Goal: Task Accomplishment & Management: Manage account settings

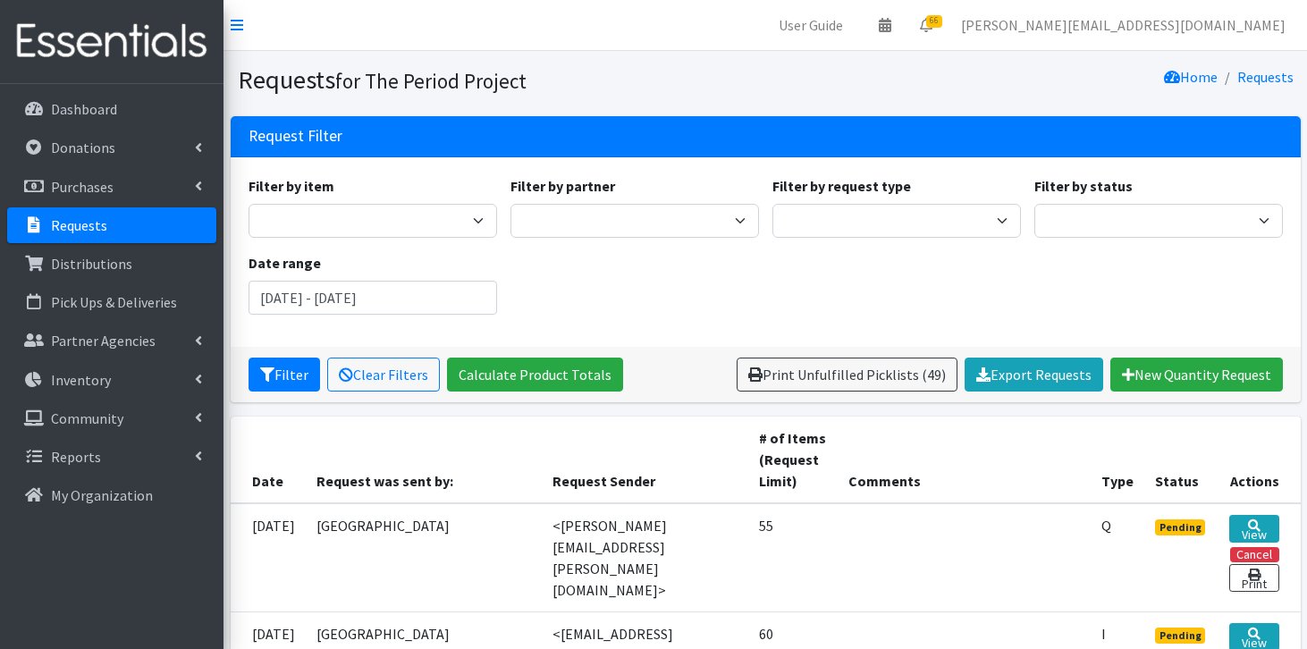
scroll to position [300, 0]
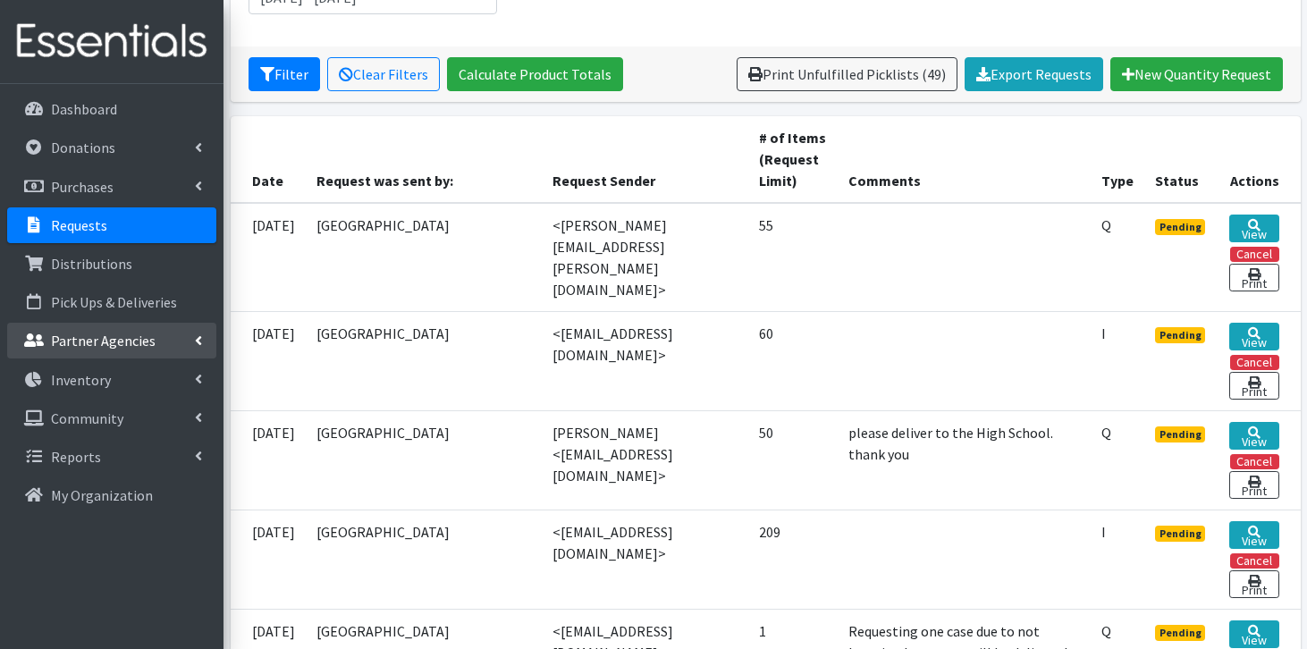
click at [74, 342] on p "Partner Agencies" at bounding box center [103, 341] width 105 height 18
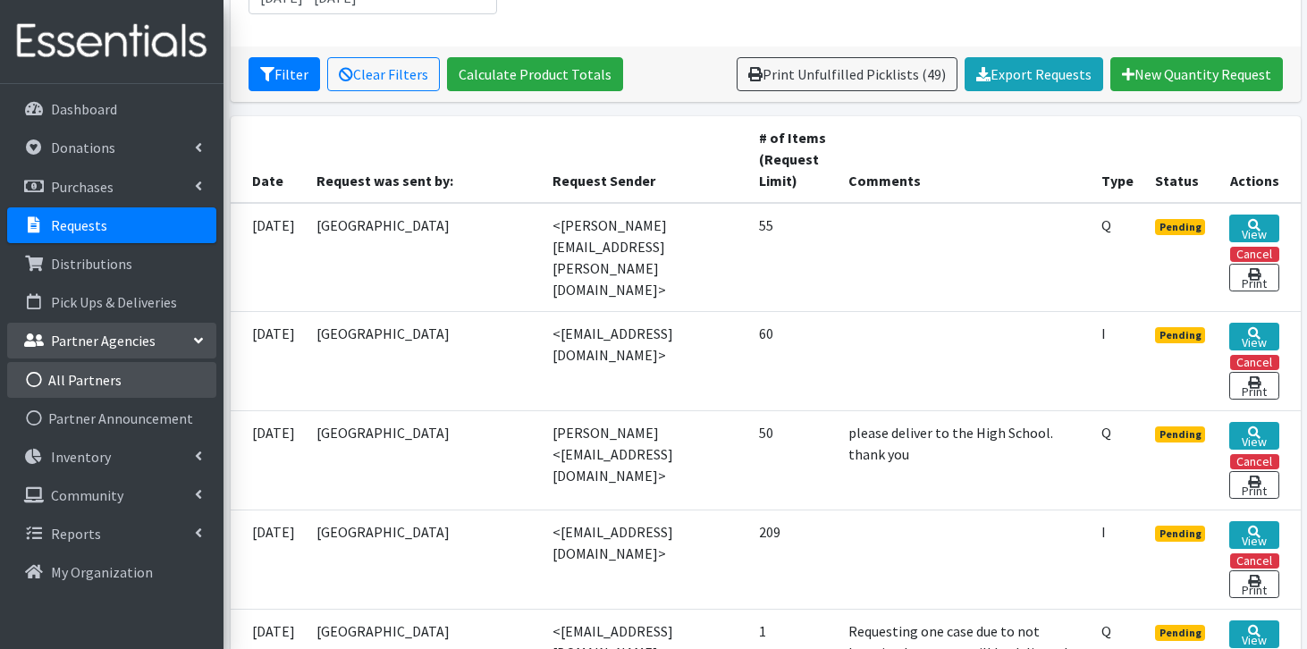
click at [64, 379] on link "All Partners" at bounding box center [111, 380] width 209 height 36
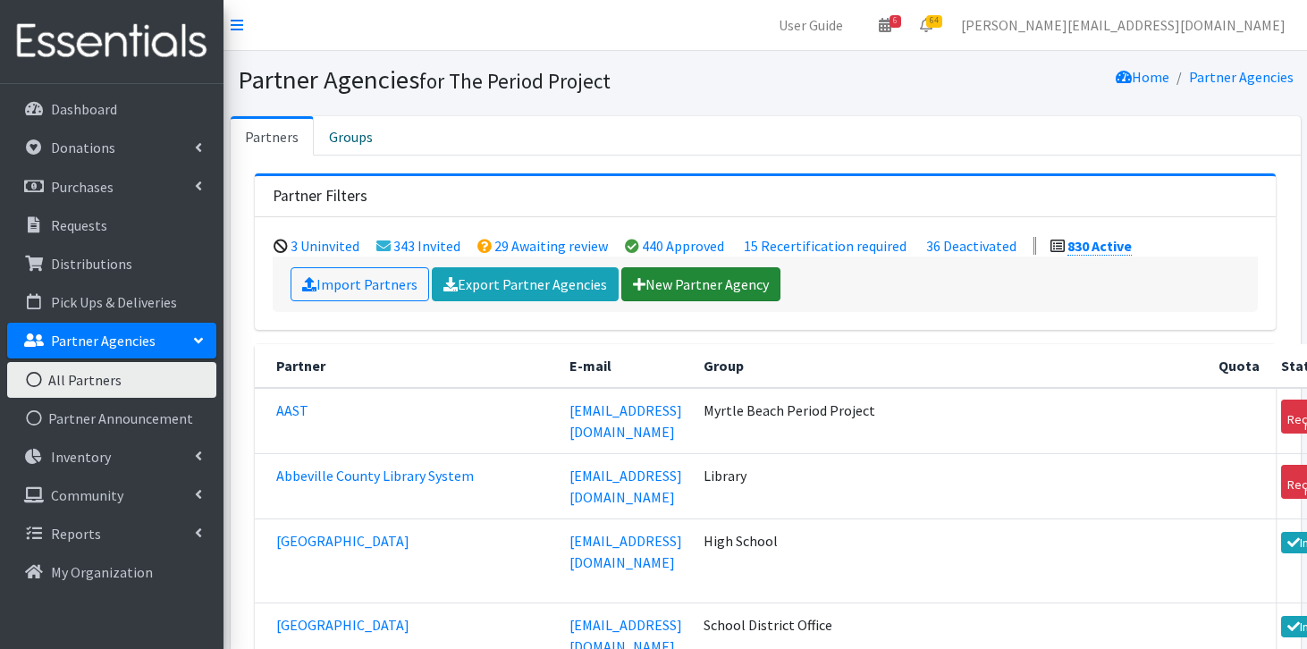
click at [748, 289] on link "New Partner Agency" at bounding box center [700, 284] width 159 height 34
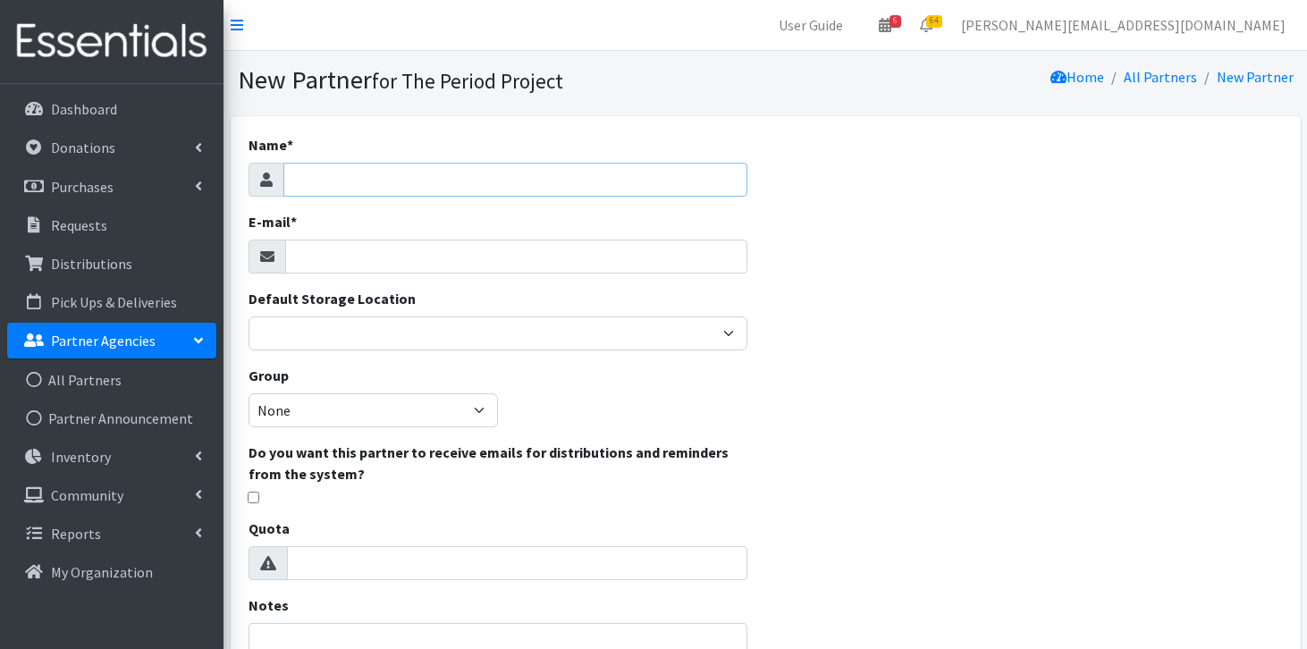
click at [631, 187] on input "Name *" at bounding box center [515, 180] width 465 height 34
type input "[GEOGRAPHIC_DATA]"
click at [531, 237] on div "E-mail *" at bounding box center [499, 242] width 500 height 63
click at [530, 256] on input "E-mail *" at bounding box center [516, 257] width 463 height 34
paste input "[PERSON_NAME] <[EMAIL_ADDRESS][PERSON_NAME][DOMAIN_NAME]>"
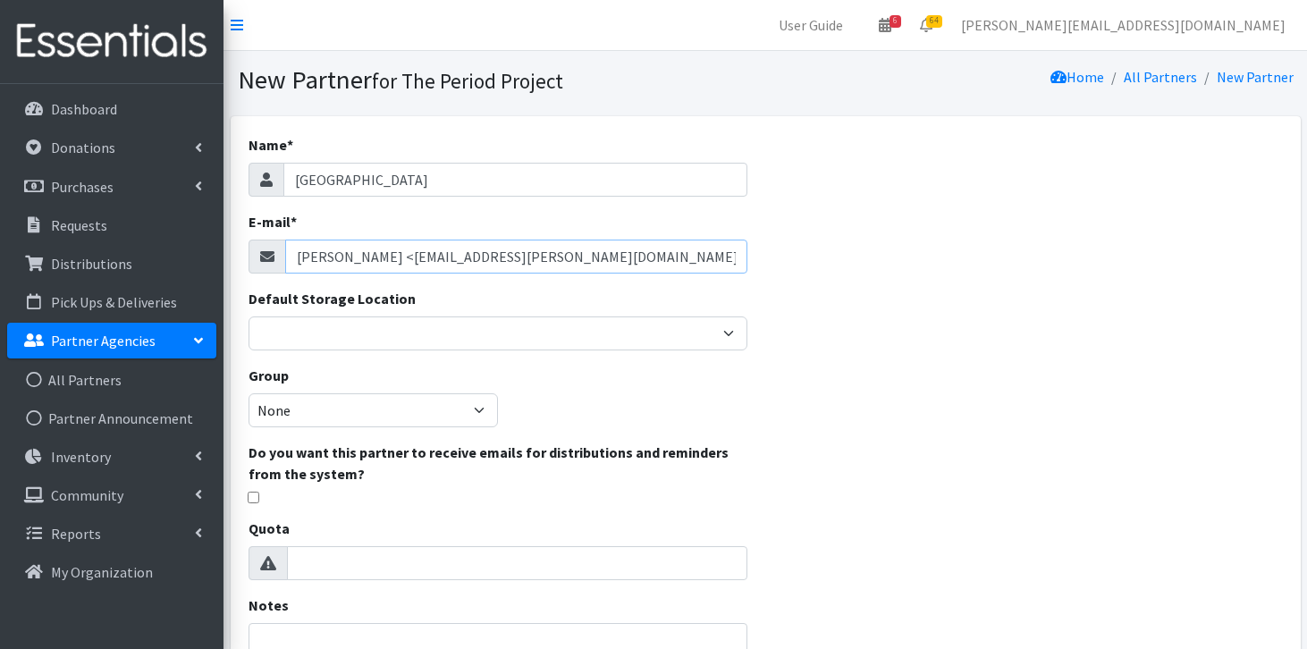
drag, startPoint x: 406, startPoint y: 257, endPoint x: 250, endPoint y: 259, distance: 155.6
click at [250, 259] on div "[PERSON_NAME] <[EMAIL_ADDRESS][PERSON_NAME][DOMAIN_NAME]" at bounding box center [499, 257] width 500 height 34
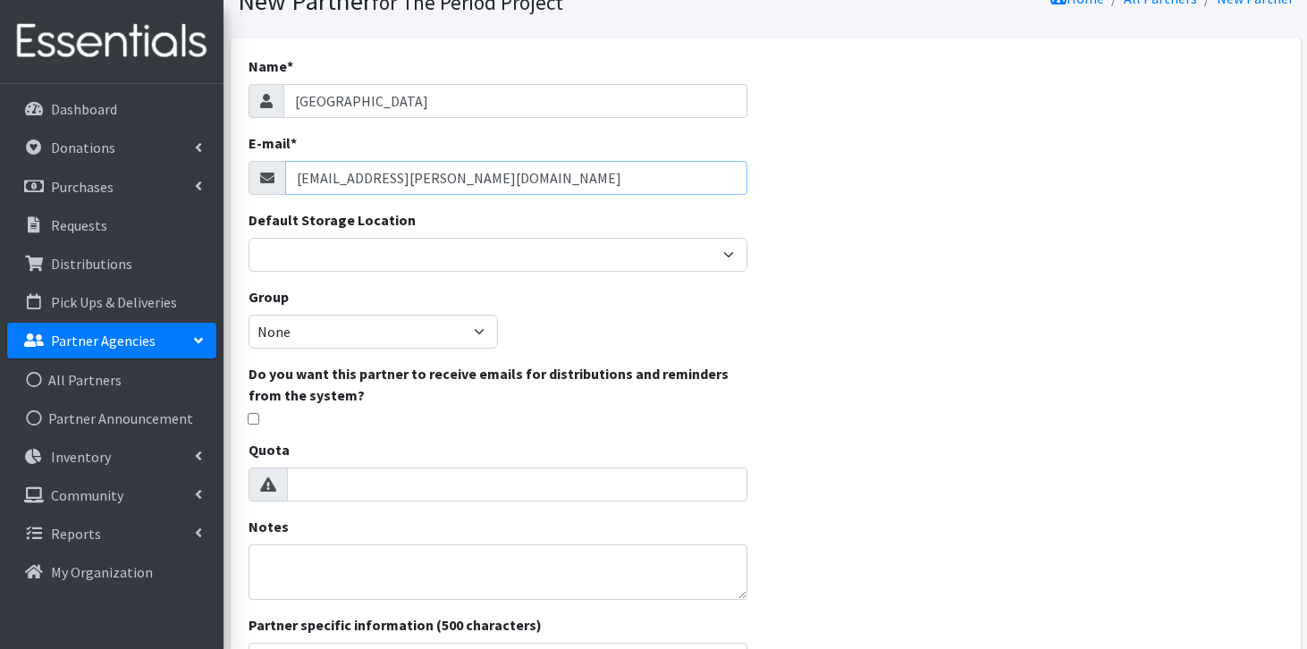
scroll to position [80, 0]
type input "[EMAIL_ADDRESS][PERSON_NAME][DOMAIN_NAME]"
click at [287, 570] on textarea "Notes" at bounding box center [499, 571] width 500 height 55
paste textarea "Deirdre Jamison <"
type textarea "Deirdre Jamison is contact"
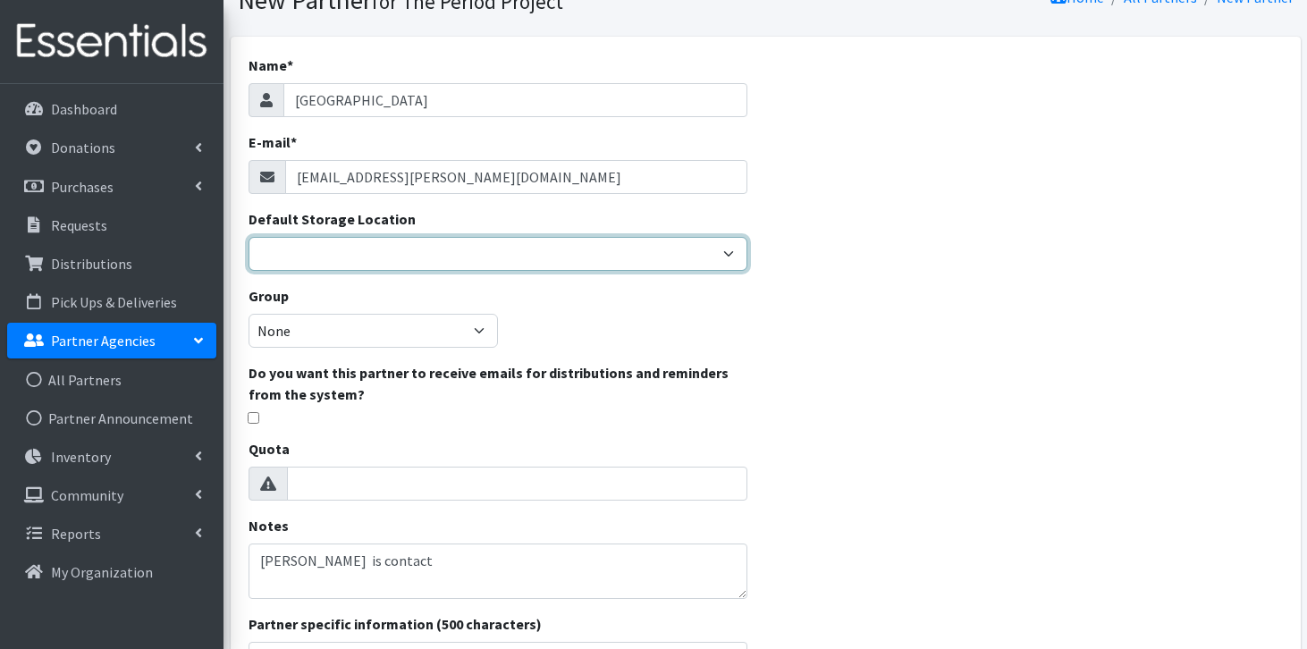
click at [409, 260] on select "Anderson HPP Atlanta, GA Charleston Charlotte Clemson University Columbia chapt…" at bounding box center [499, 254] width 500 height 34
select select "230"
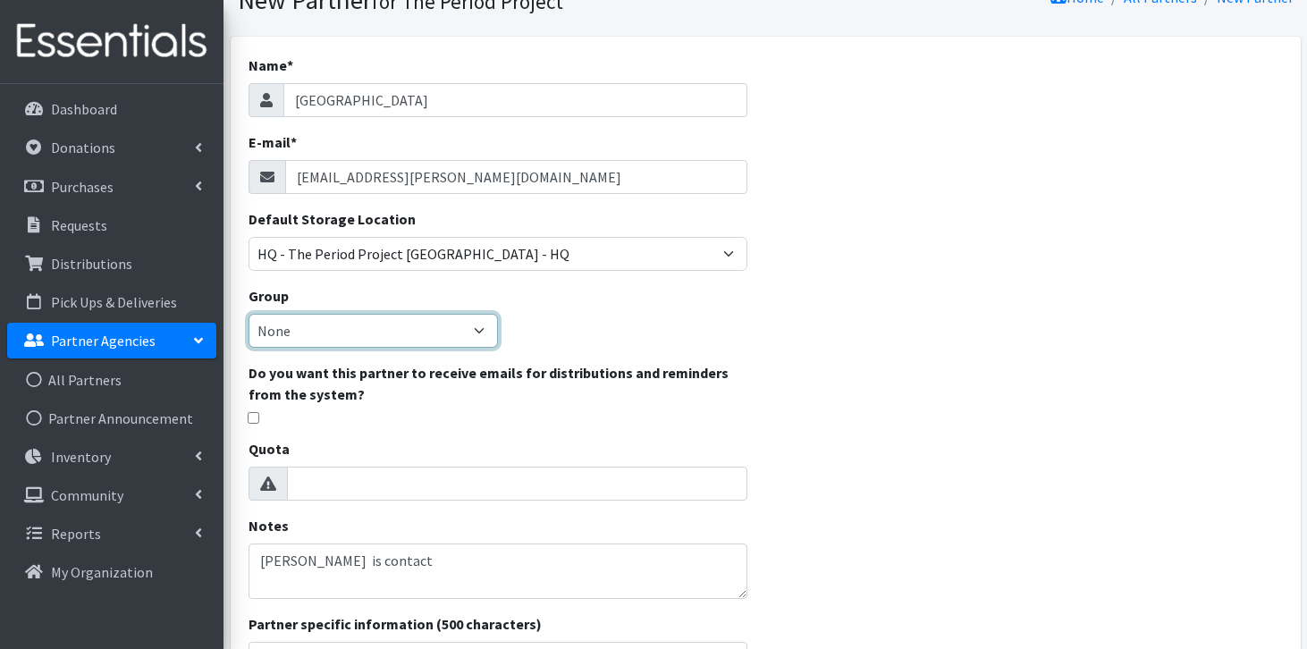
click at [390, 337] on select "None Middle School High School Elementary School Unsheltered Support Head Start…" at bounding box center [373, 331] width 249 height 34
select select "125"
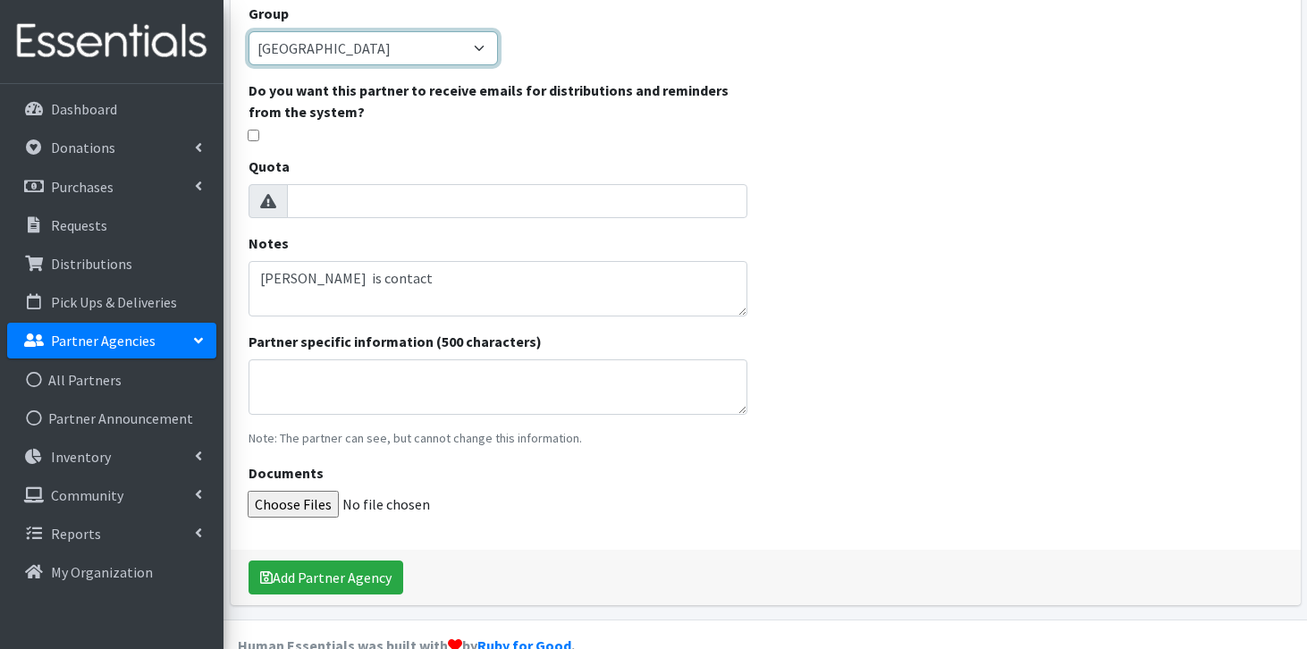
scroll to position [398, 0]
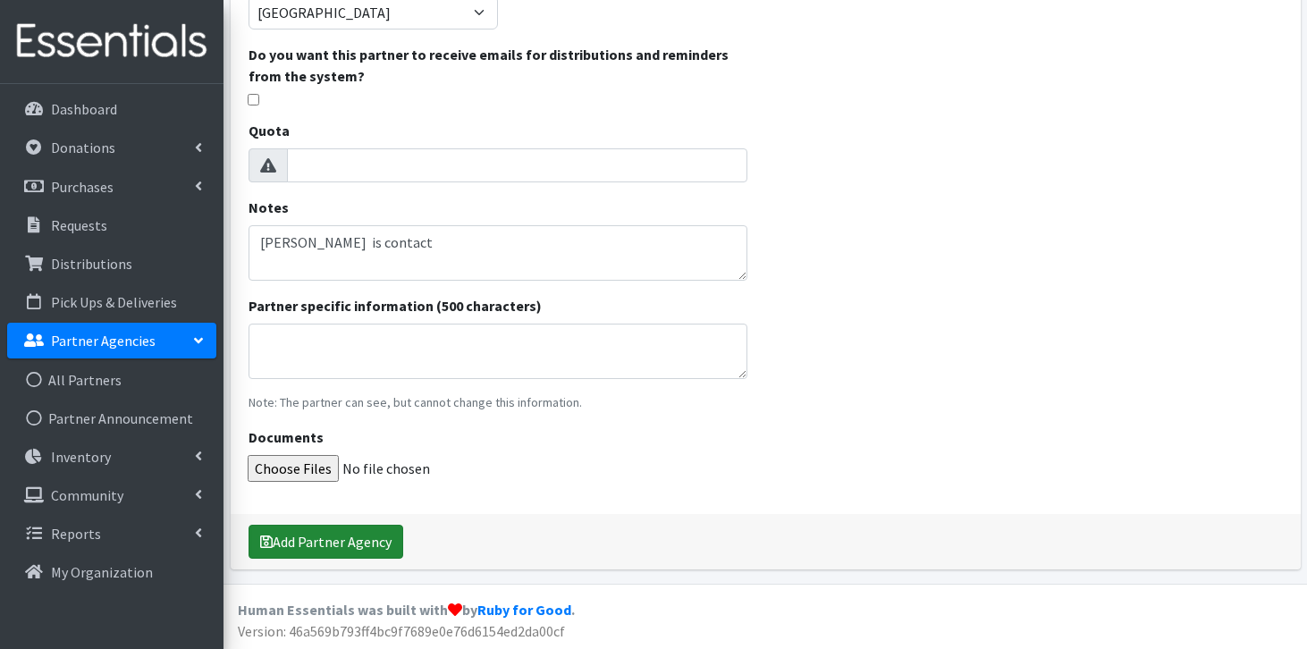
click at [376, 537] on button "Add Partner Agency" at bounding box center [326, 542] width 155 height 34
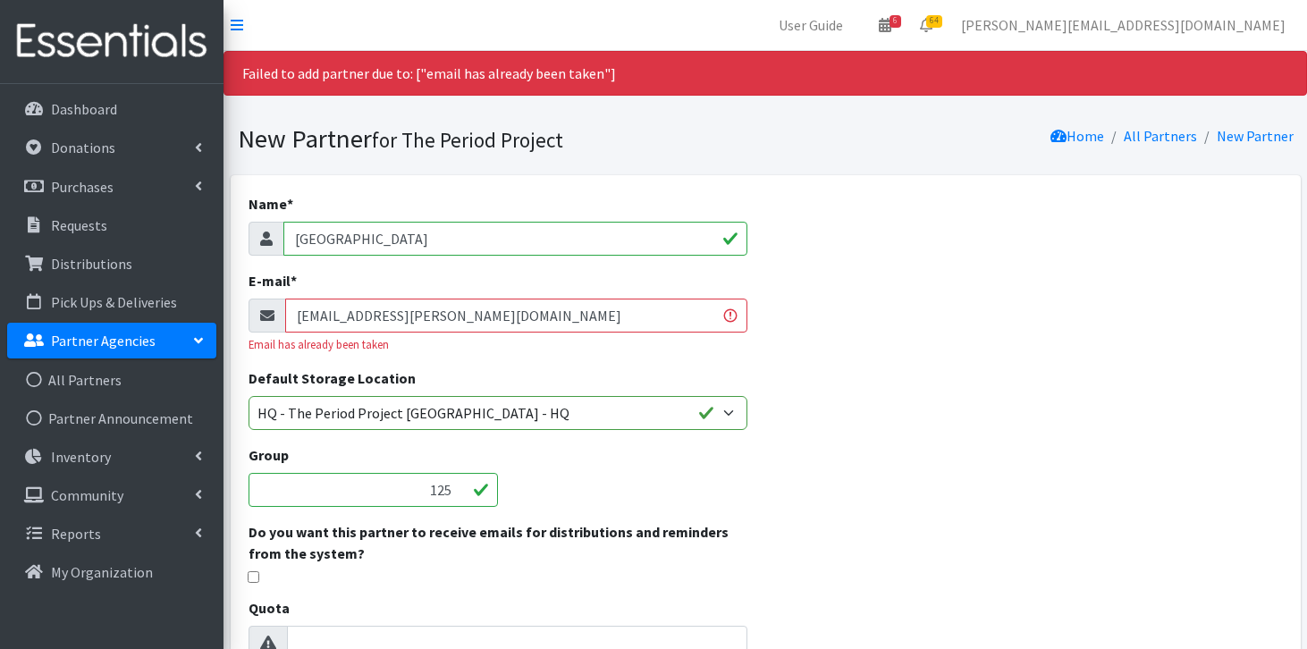
click at [297, 314] on input "deirdrem.jamison@ocsdsc.org" at bounding box center [516, 316] width 463 height 34
click at [109, 392] on link "All Partners" at bounding box center [111, 380] width 209 height 36
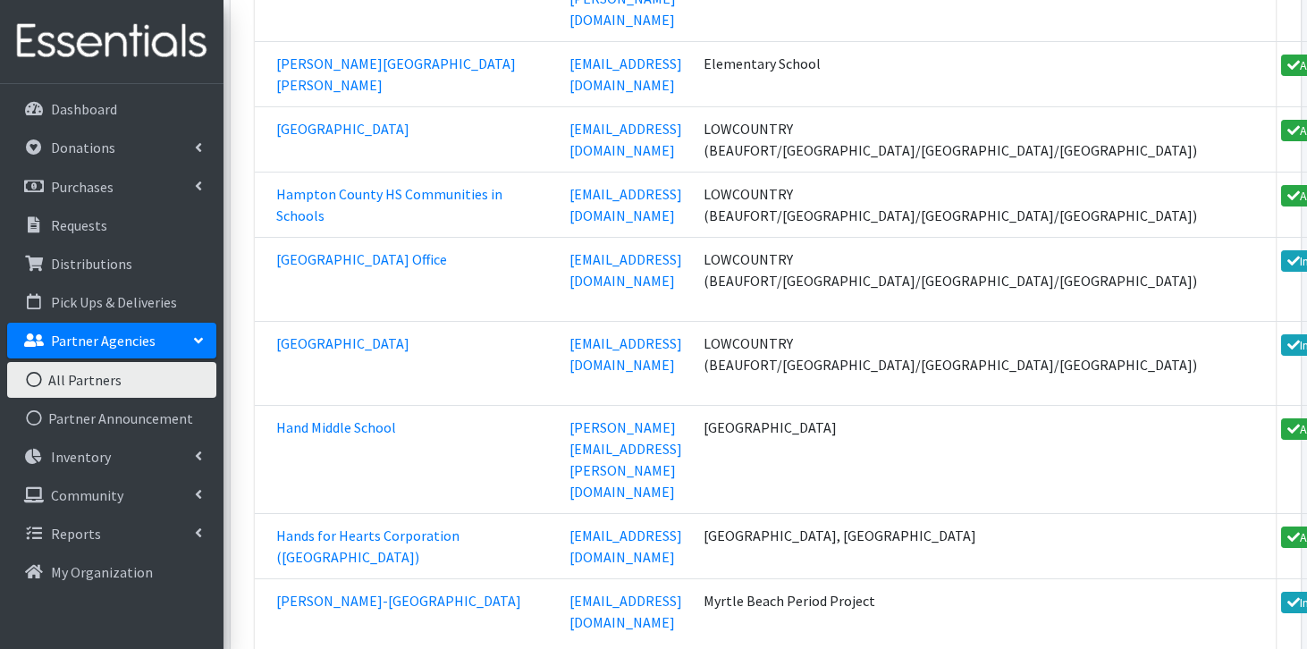
scroll to position [17318, 0]
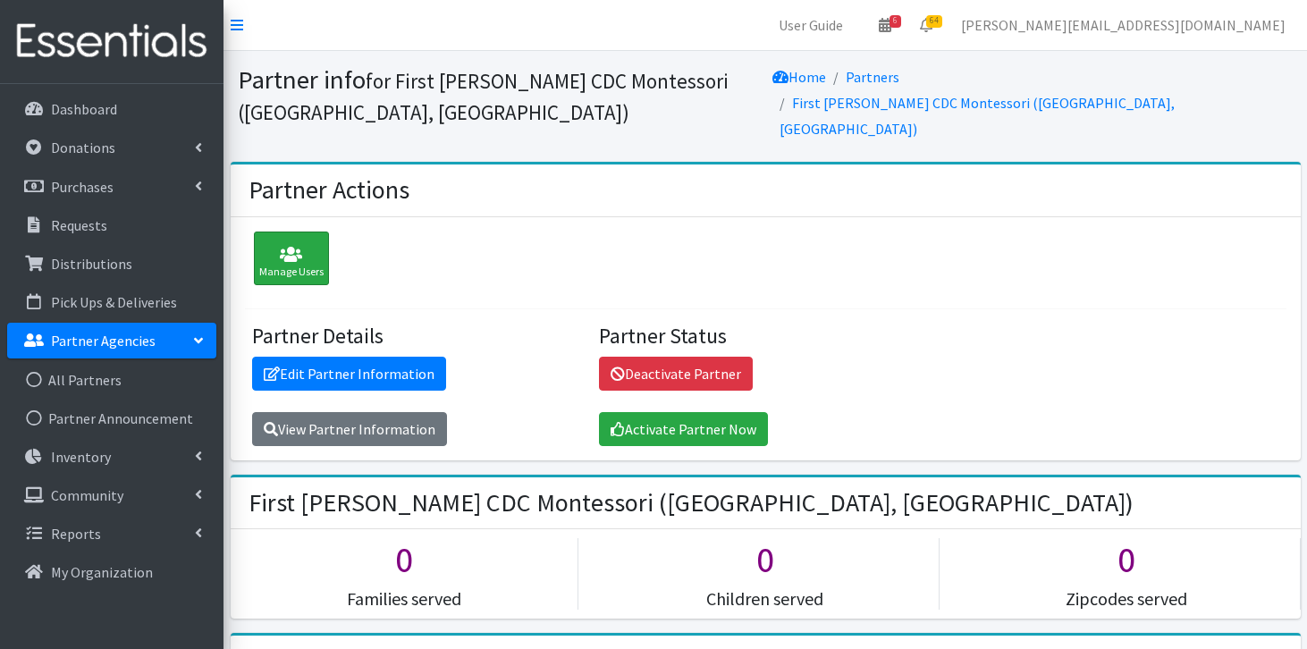
click at [309, 246] on icon at bounding box center [291, 255] width 64 height 18
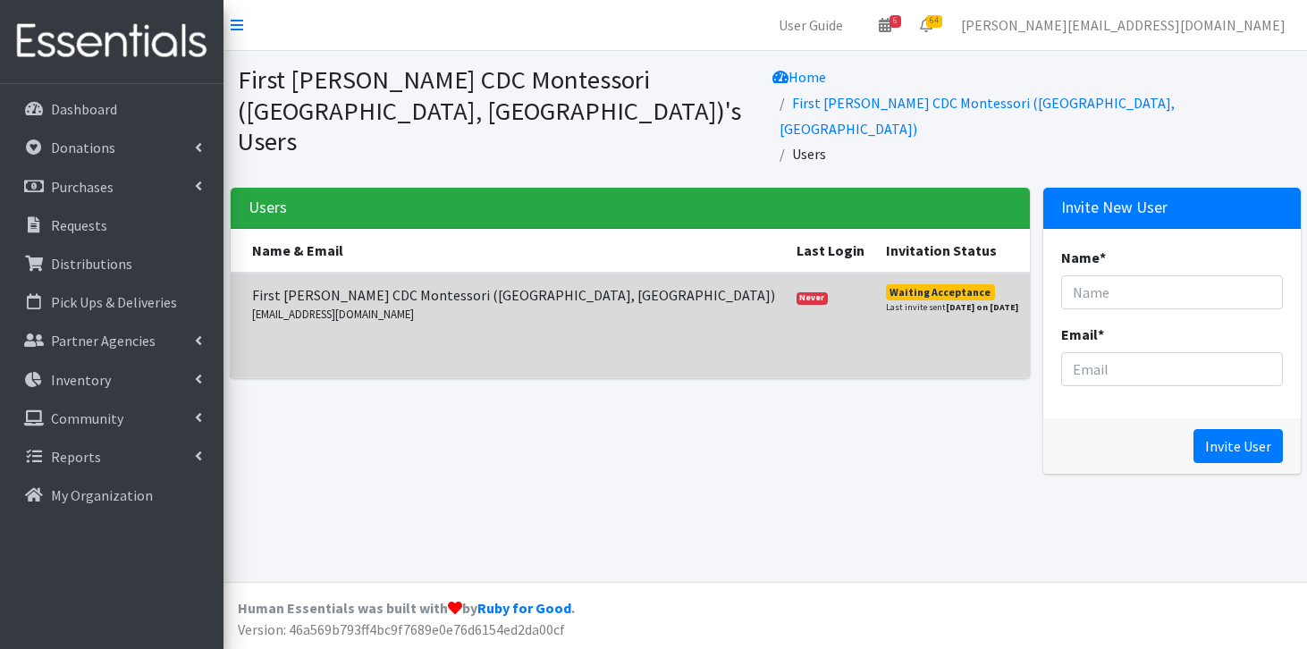
click at [1040, 285] on button "Resend Invitation" at bounding box center [1099, 295] width 119 height 21
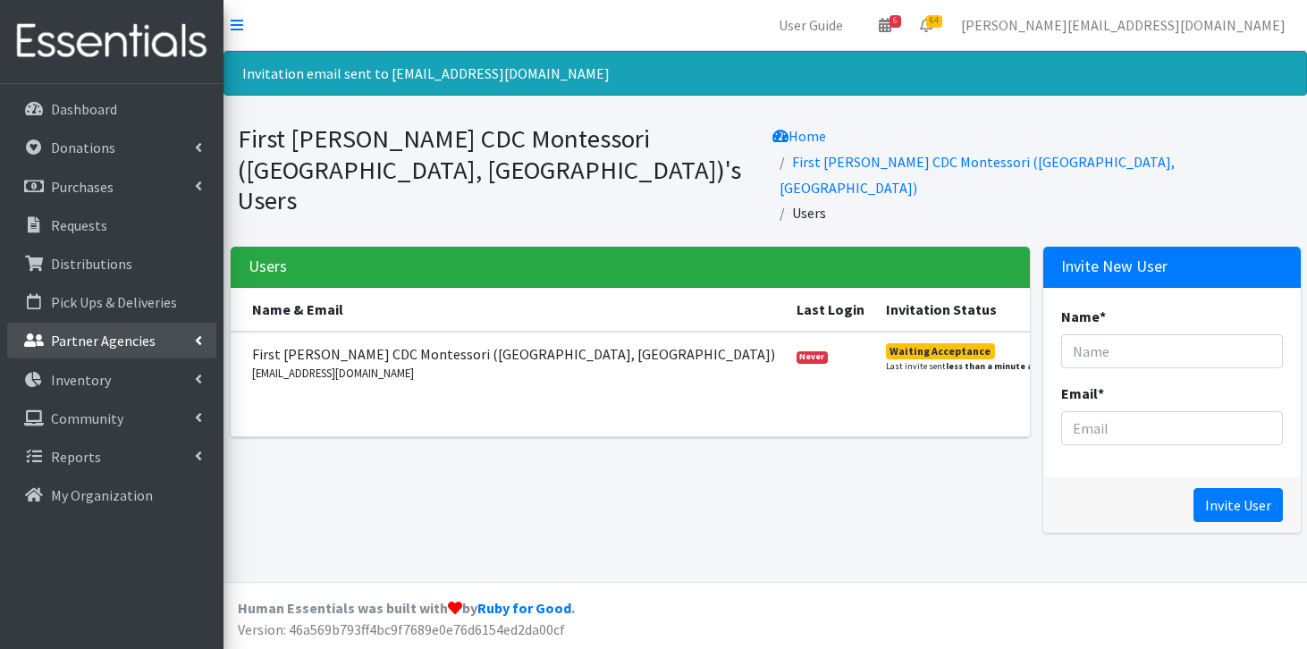
click at [138, 345] on p "Partner Agencies" at bounding box center [103, 341] width 105 height 18
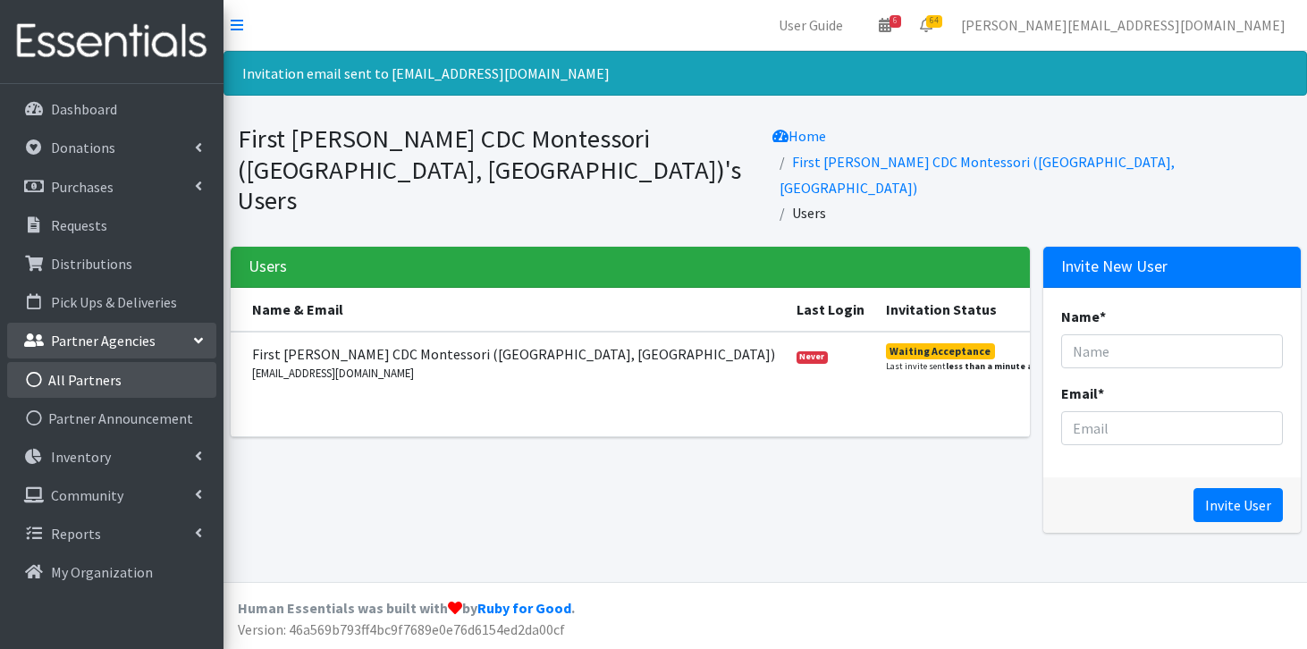
click at [128, 384] on link "All Partners" at bounding box center [111, 380] width 209 height 36
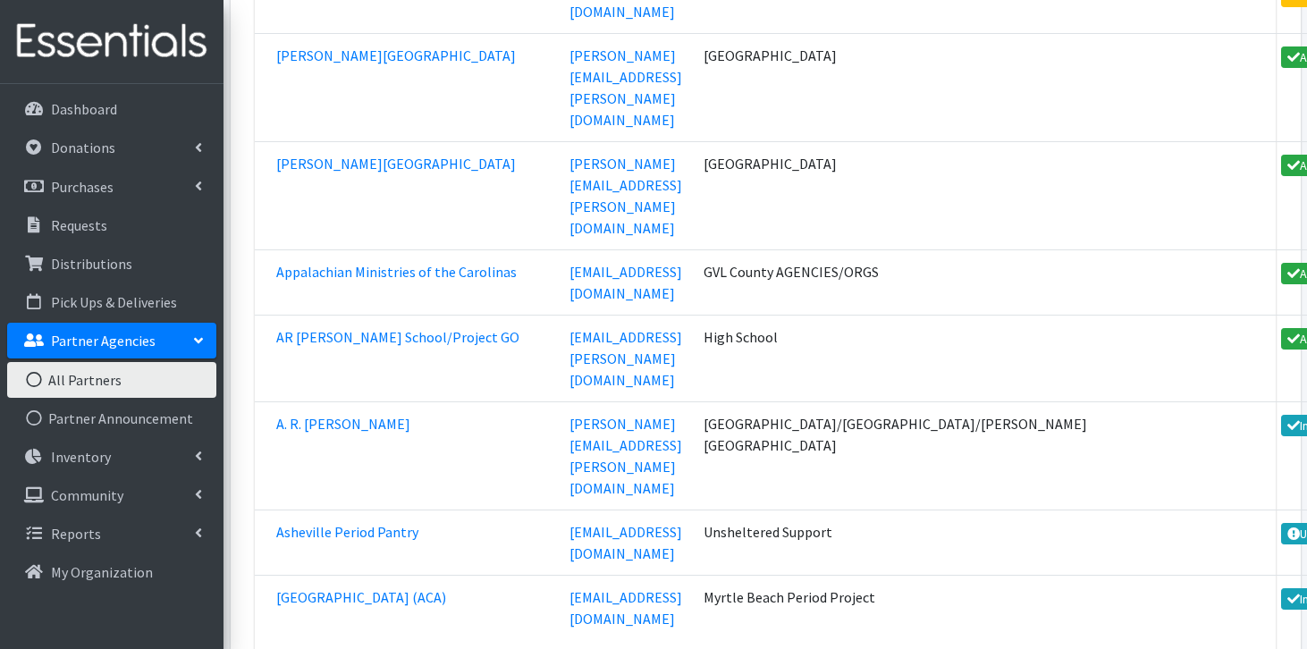
scroll to position [31406, 0]
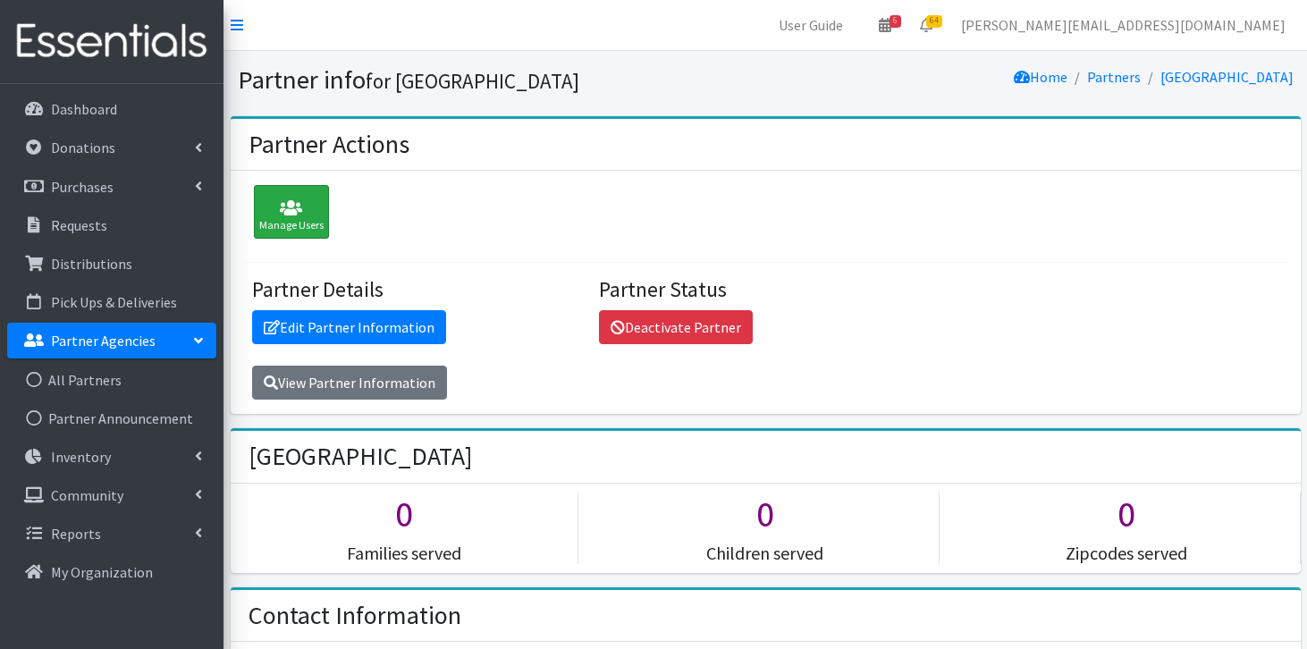
click at [295, 217] on icon at bounding box center [291, 208] width 64 height 18
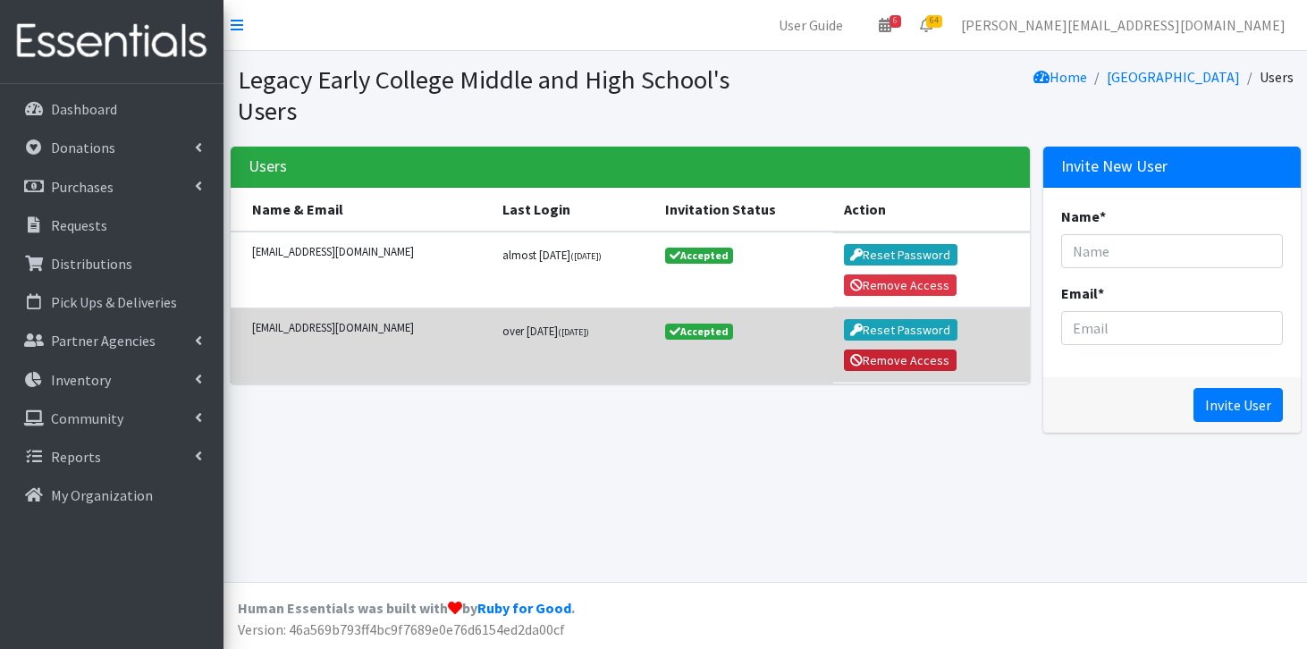
click at [890, 360] on button "Remove Access" at bounding box center [900, 360] width 113 height 21
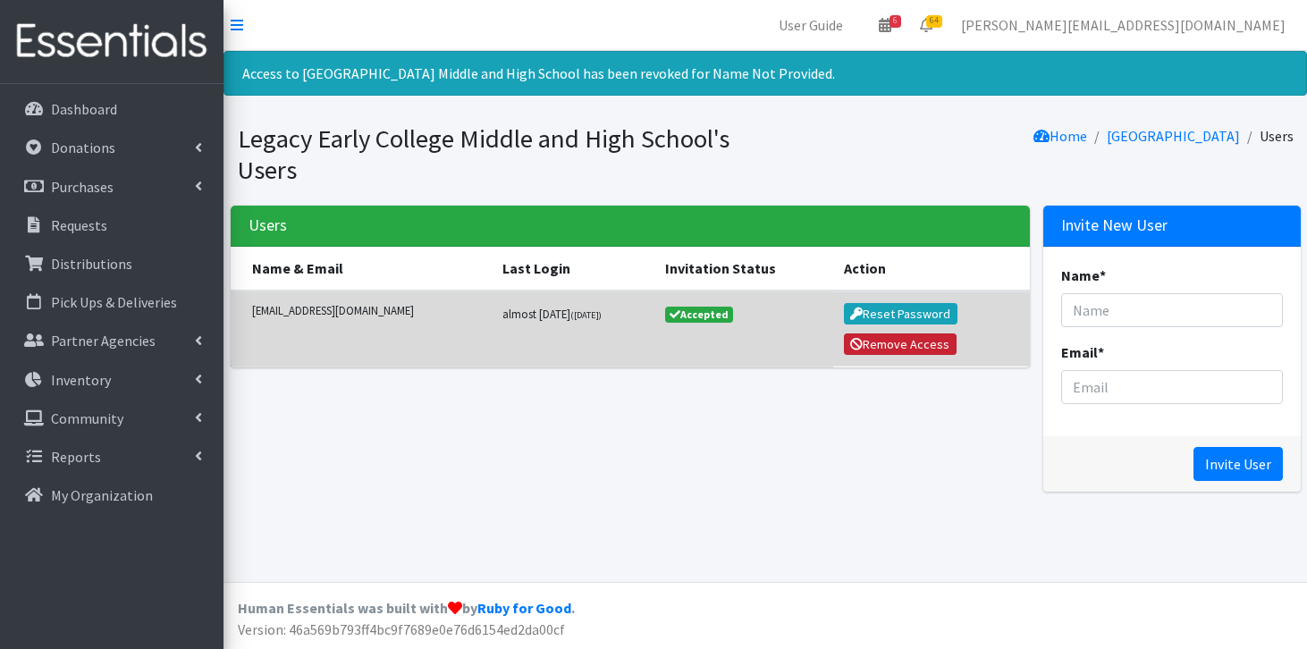
click at [903, 350] on button "Remove Access" at bounding box center [900, 343] width 113 height 21
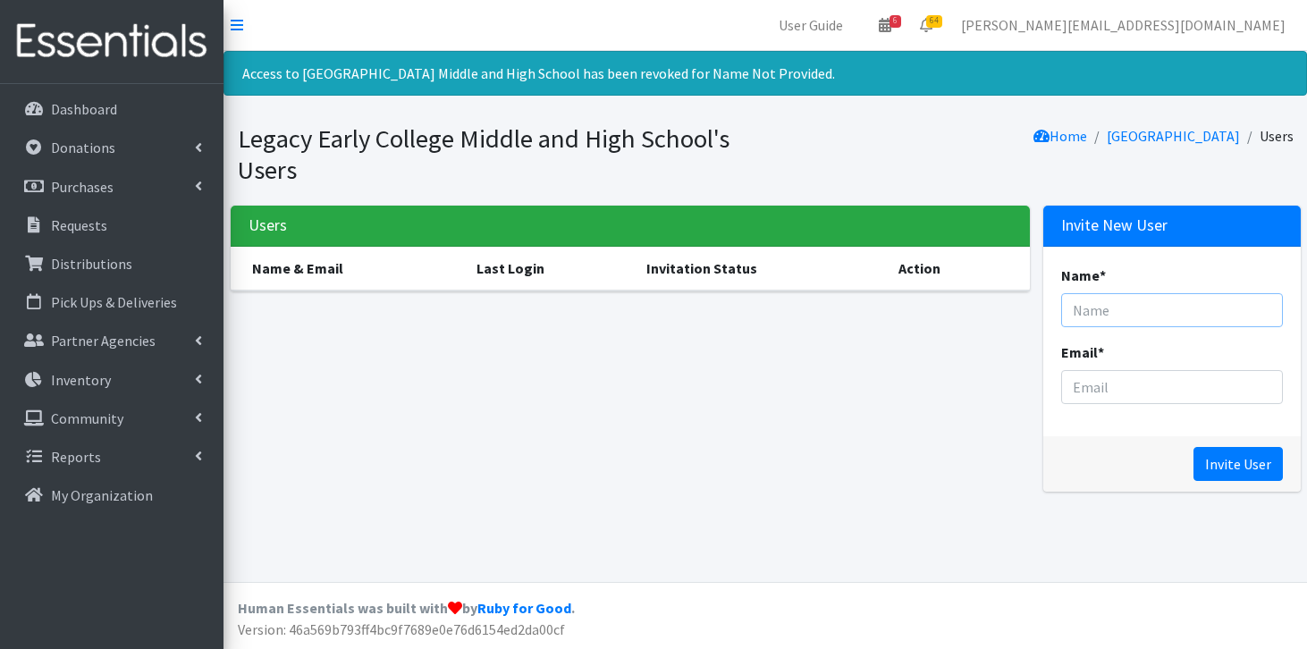
click at [1110, 306] on input "Name *" at bounding box center [1172, 310] width 222 height 34
paste input "[EMAIL_ADDRESS][DOMAIN_NAME]"
type input "[EMAIL_ADDRESS][DOMAIN_NAME]"
drag, startPoint x: 1261, startPoint y: 317, endPoint x: 1054, endPoint y: 311, distance: 206.6
click at [1054, 311] on div "Name * [EMAIL_ADDRESS][DOMAIN_NAME] Email *" at bounding box center [1171, 342] width 257 height 190
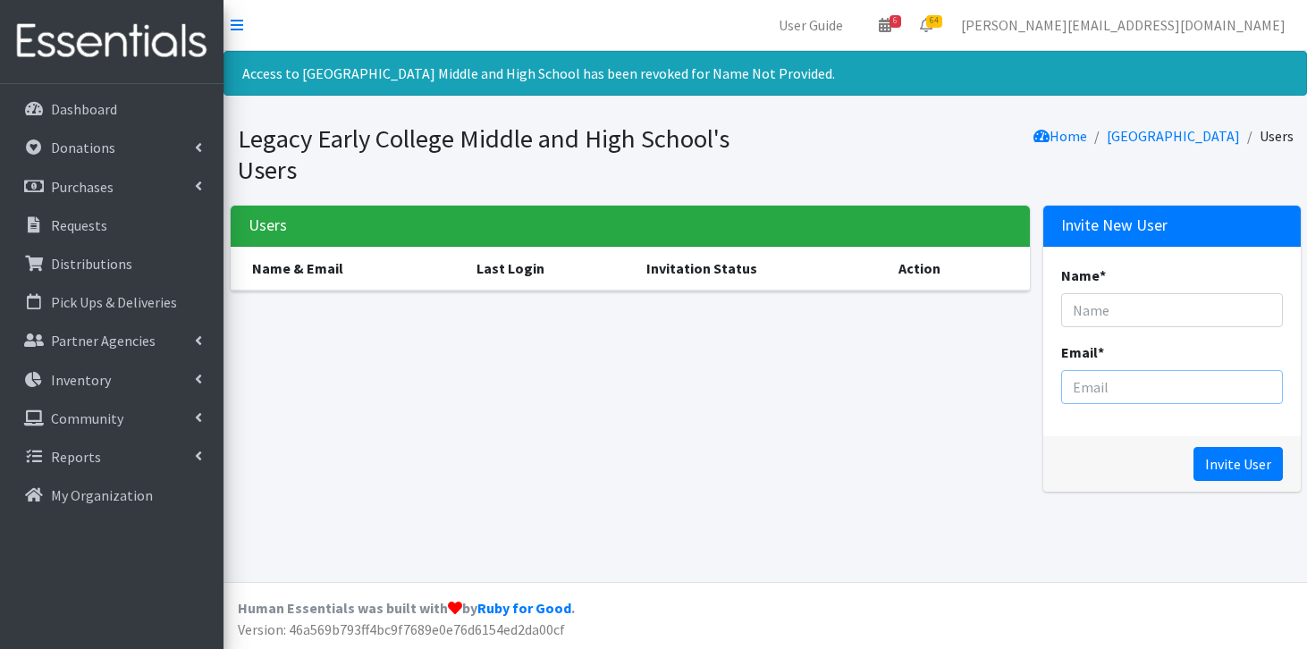
click at [1168, 389] on input "Email *" at bounding box center [1172, 387] width 222 height 34
paste input "[EMAIL_ADDRESS][DOMAIN_NAME]"
type input "[EMAIL_ADDRESS][DOMAIN_NAME]"
click at [1079, 316] on input "Name *" at bounding box center [1172, 310] width 222 height 34
paste input "Kaylee Fish BSN, RN"
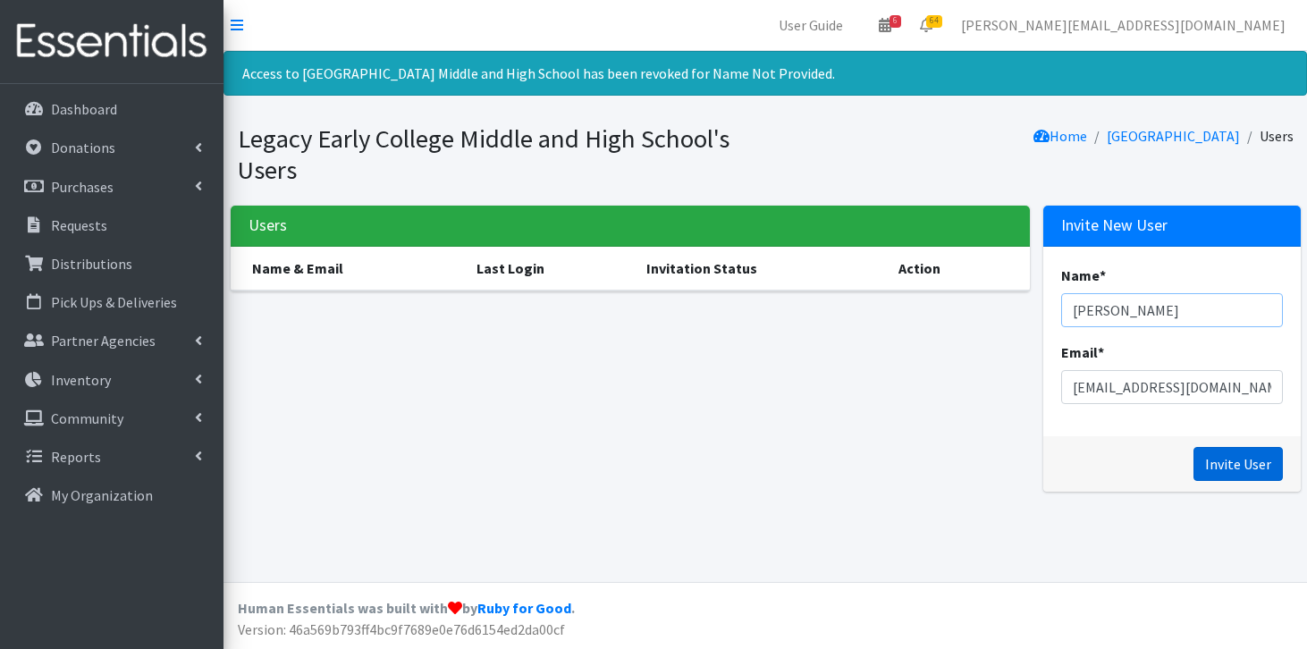
type input "[PERSON_NAME]"
click at [1214, 474] on input "Invite User" at bounding box center [1238, 464] width 89 height 34
